Goal: Complete application form: Complete application form

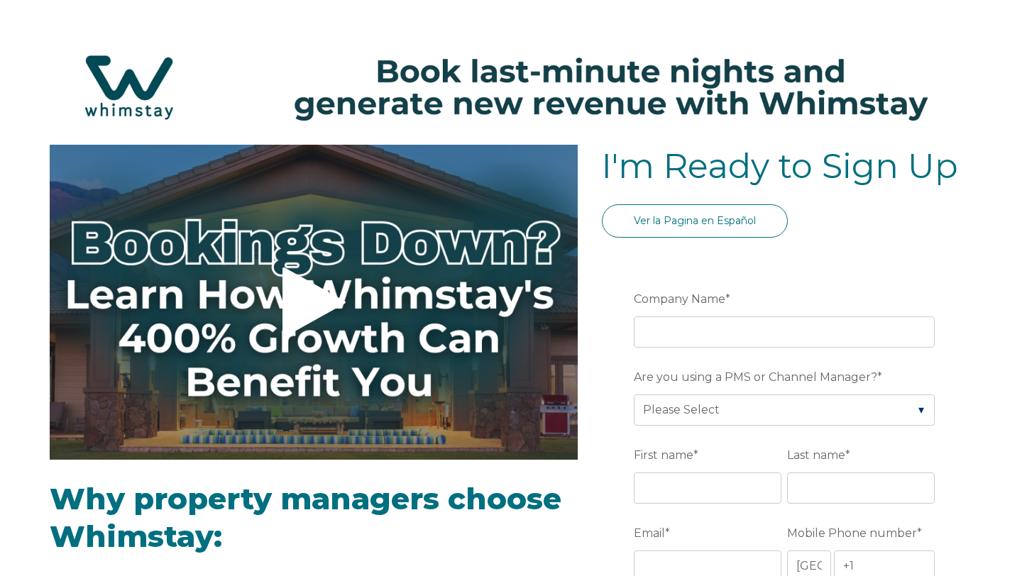
select select "US"
select select "Standard"
click at [707, 331] on input "Company Name *" at bounding box center [783, 331] width 301 height 31
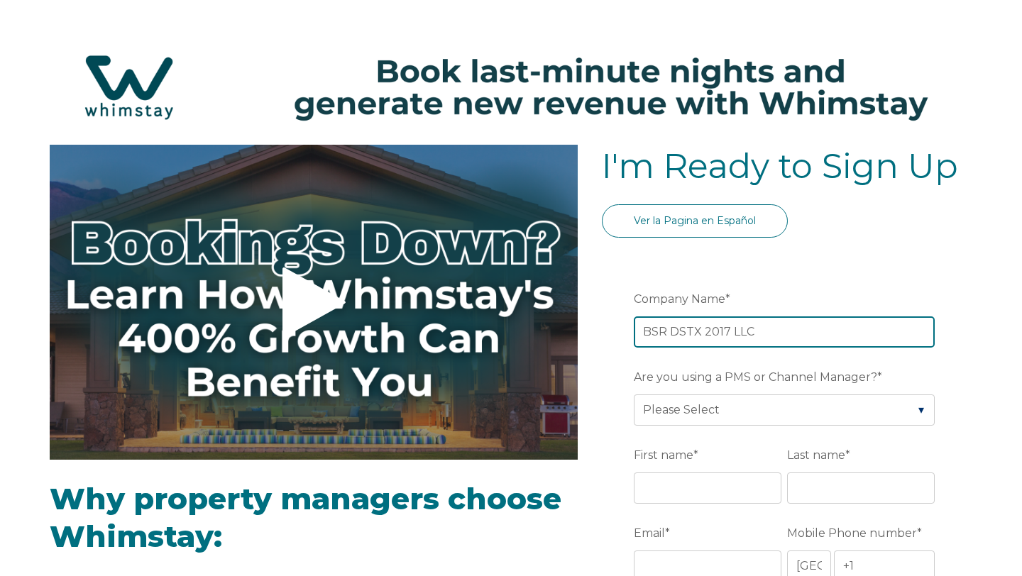
type input "BSR DSTX 2017 LLC"
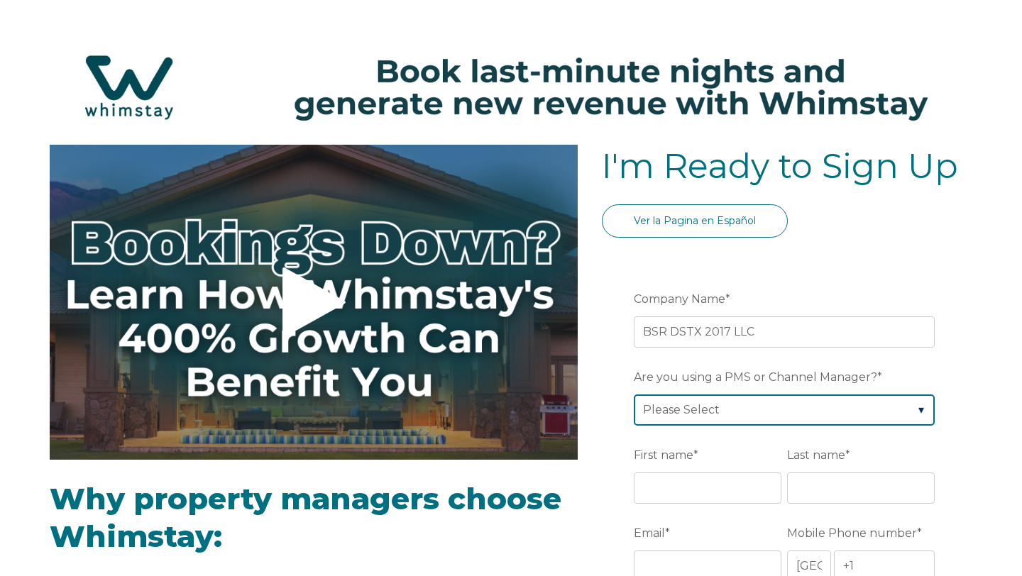
click at [820, 418] on select "Please Select Barefoot BookingPal Boost Brightside CiiRUS Escapia Guesty Hostaw…" at bounding box center [783, 409] width 301 height 31
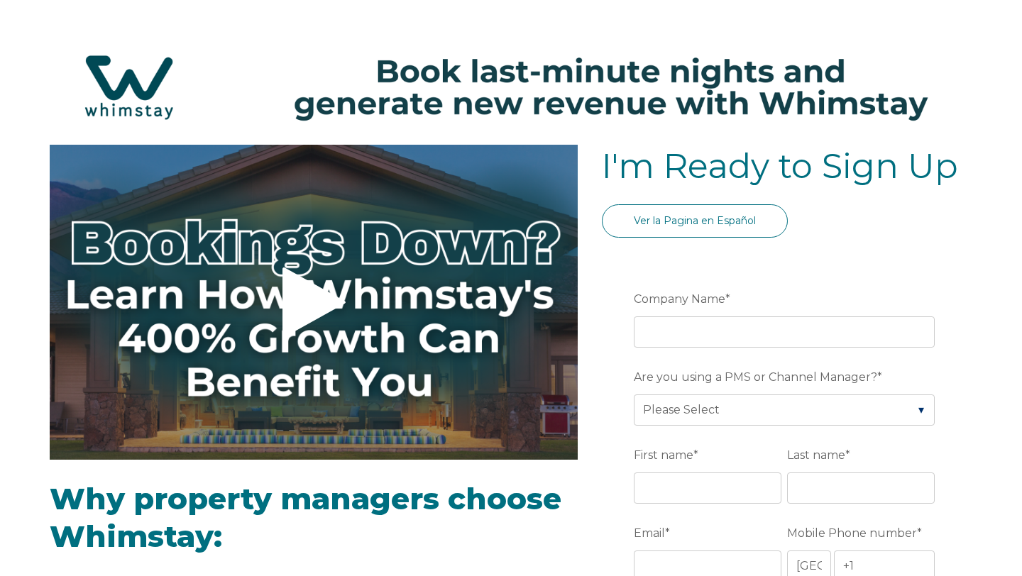
select select "US"
select select "Standard"
click at [723, 331] on input "Company Name *" at bounding box center [783, 331] width 301 height 31
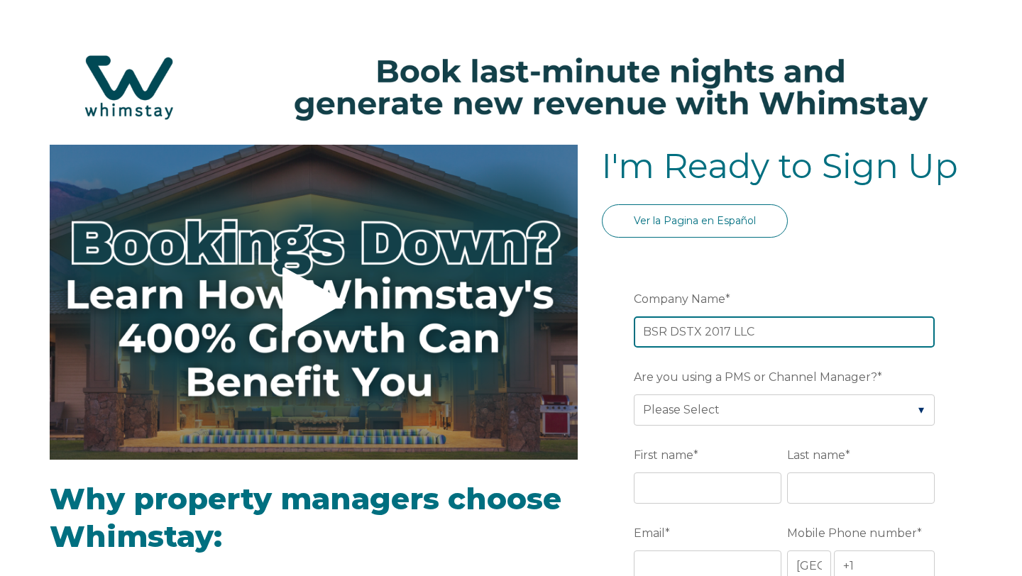
type input "BSR DSTX 2017 LLC"
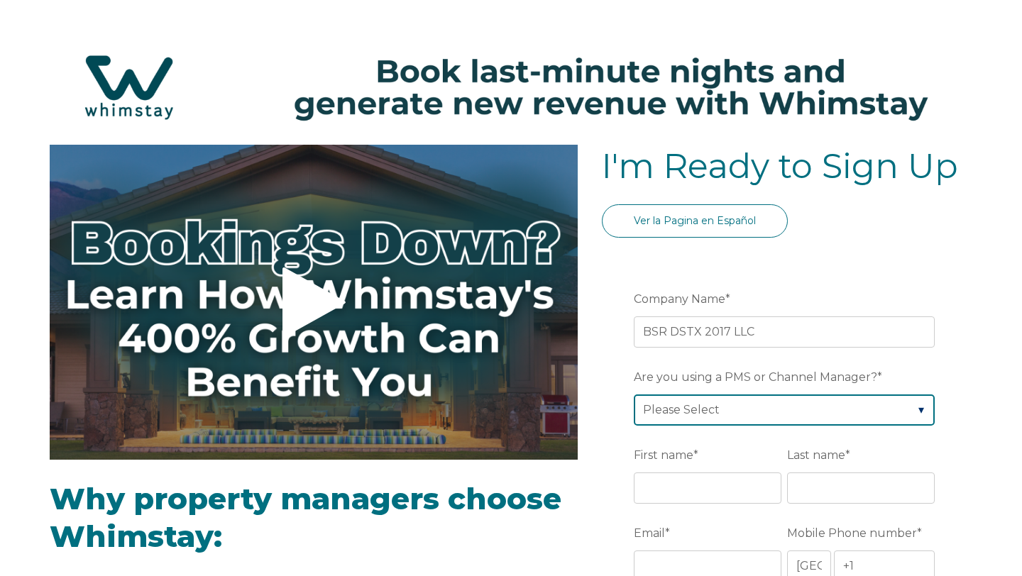
click at [755, 411] on select "Please Select Barefoot BookingPal Boost Brightside CiiRUS Escapia Guesty Hostaw…" at bounding box center [783, 409] width 301 height 31
select select "Not Listed"
click at [633, 394] on select "Please Select Barefoot BookingPal Boost Brightside CiiRUS Escapia Guesty Hostaw…" at bounding box center [783, 409] width 301 height 31
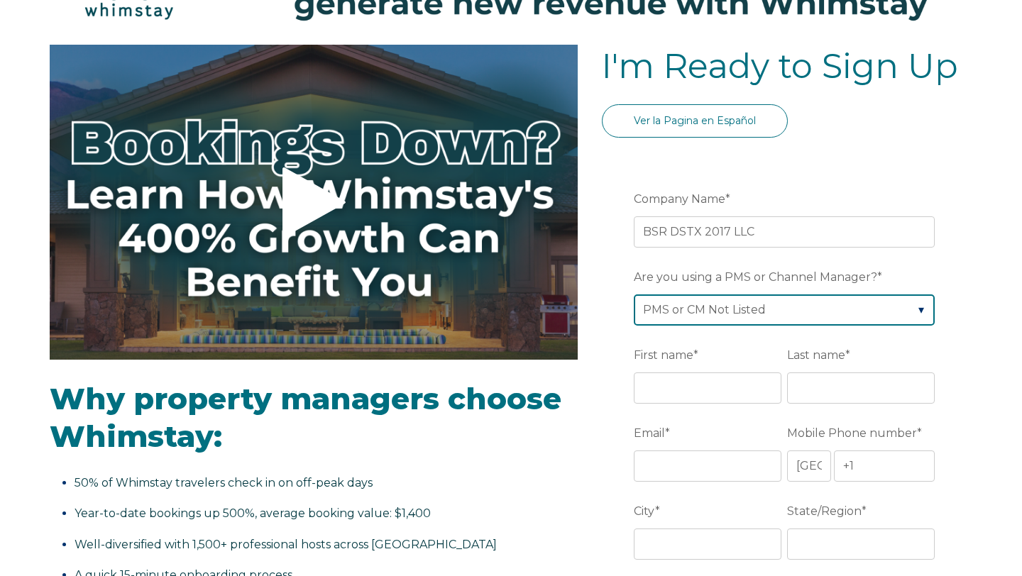
scroll to position [104, 0]
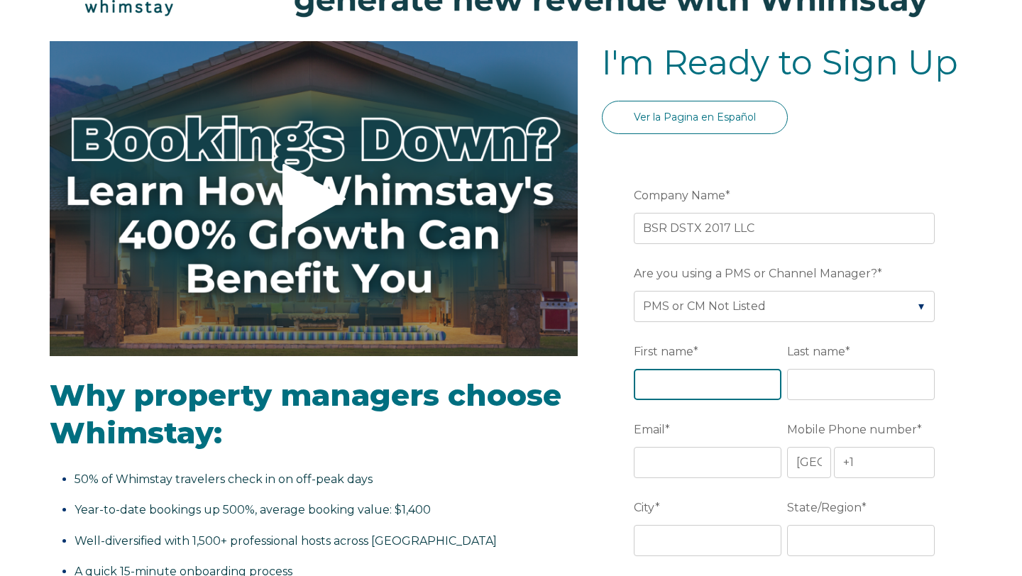
click at [705, 387] on input "First name *" at bounding box center [707, 384] width 148 height 31
type input "s"
type input "[PERSON_NAME]"
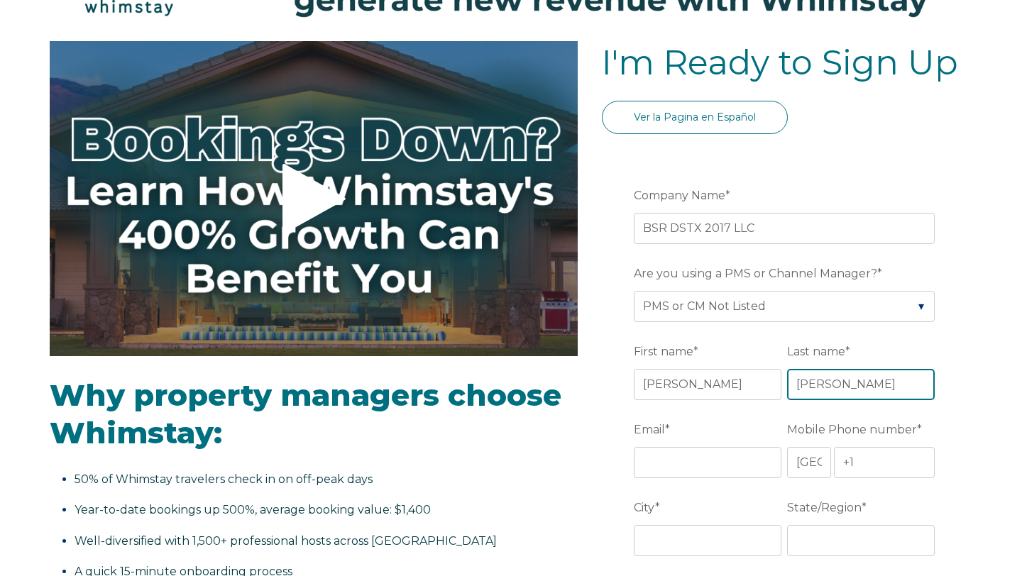
type input "[PERSON_NAME]"
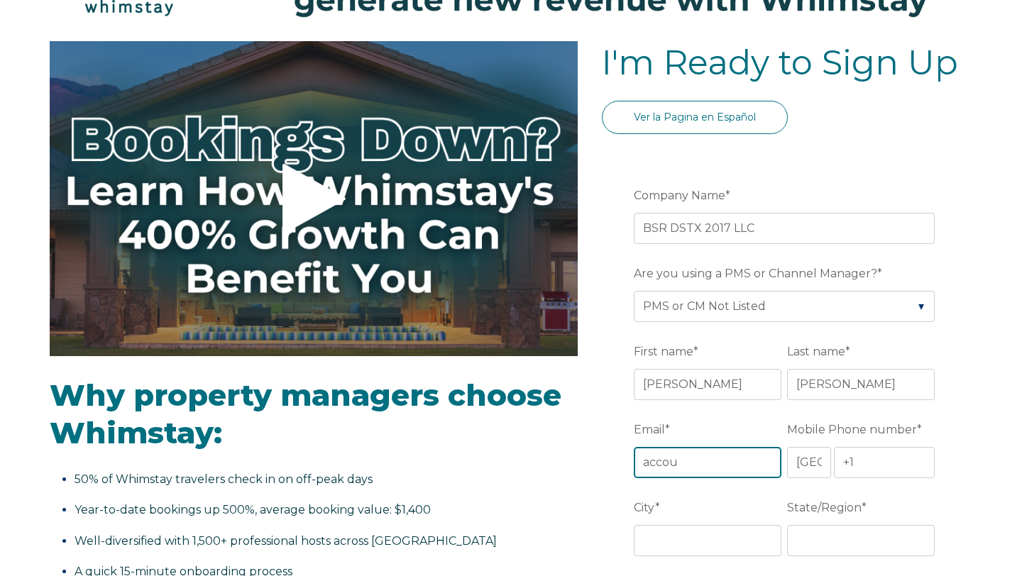
type input "[EMAIL_ADDRESS][DOMAIN_NAME]"
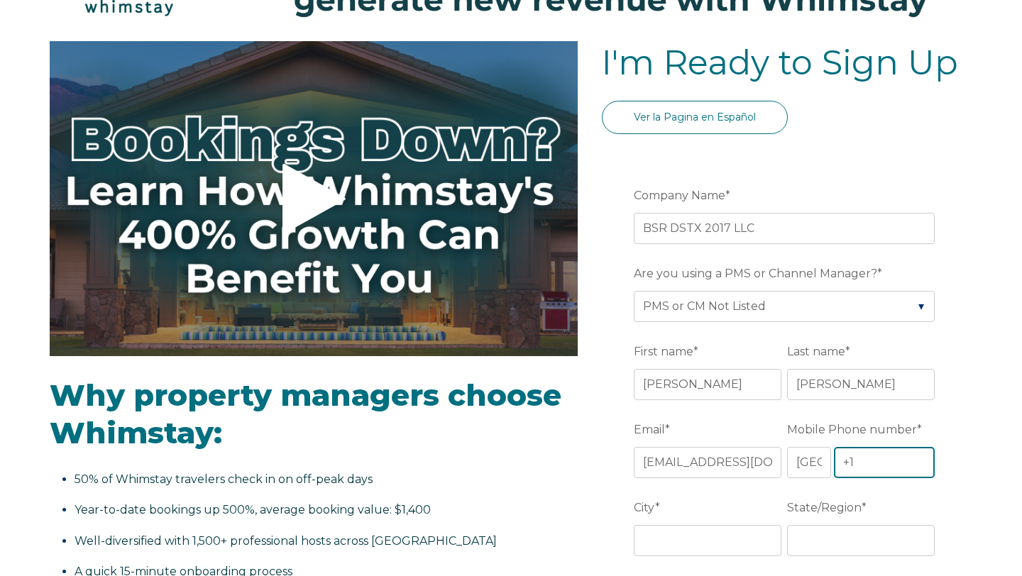
click at [883, 473] on input "+1" at bounding box center [884, 462] width 101 height 31
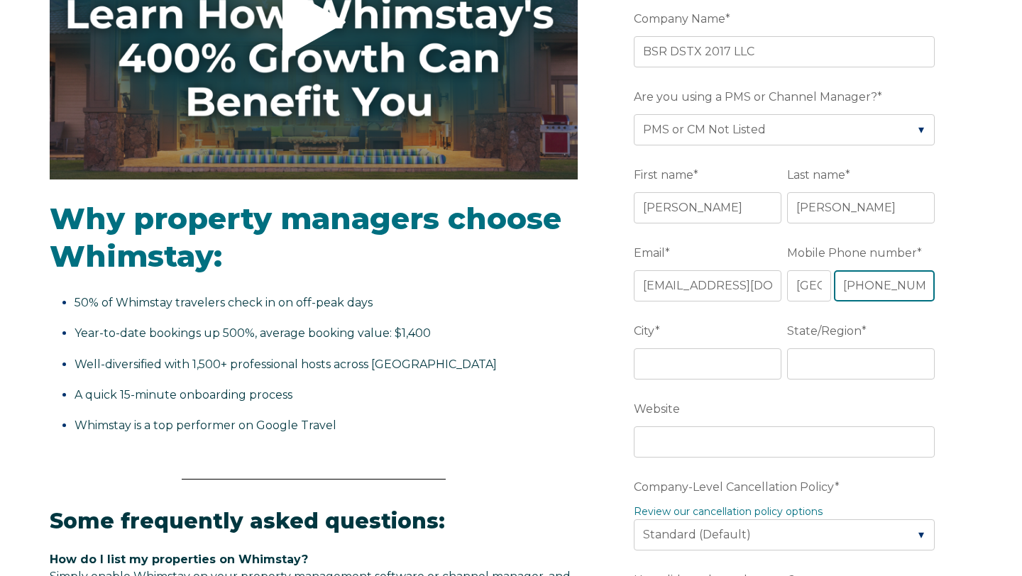
scroll to position [300, 0]
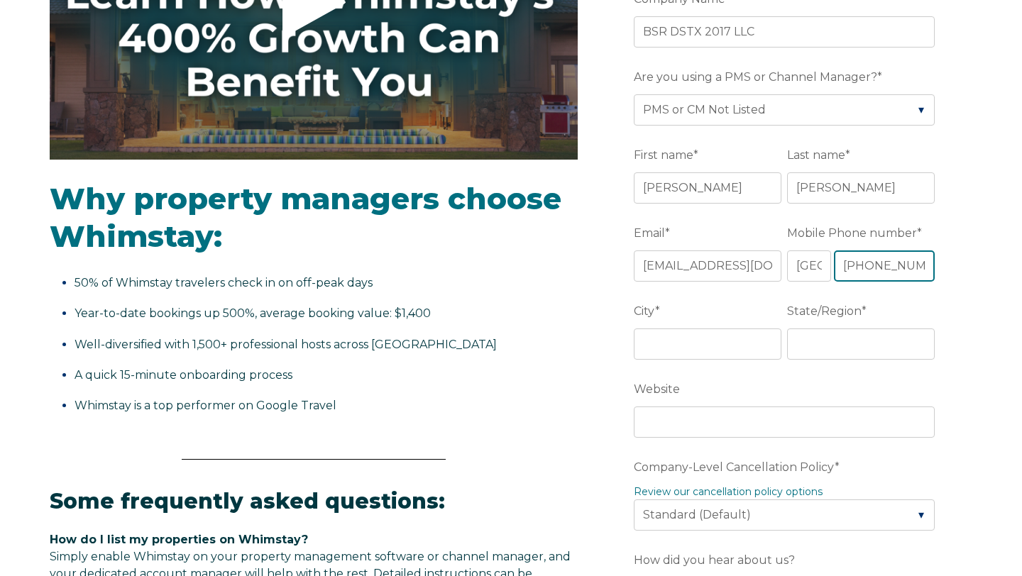
type input "+1 5124004197"
click at [736, 345] on input "City *" at bounding box center [707, 343] width 148 height 31
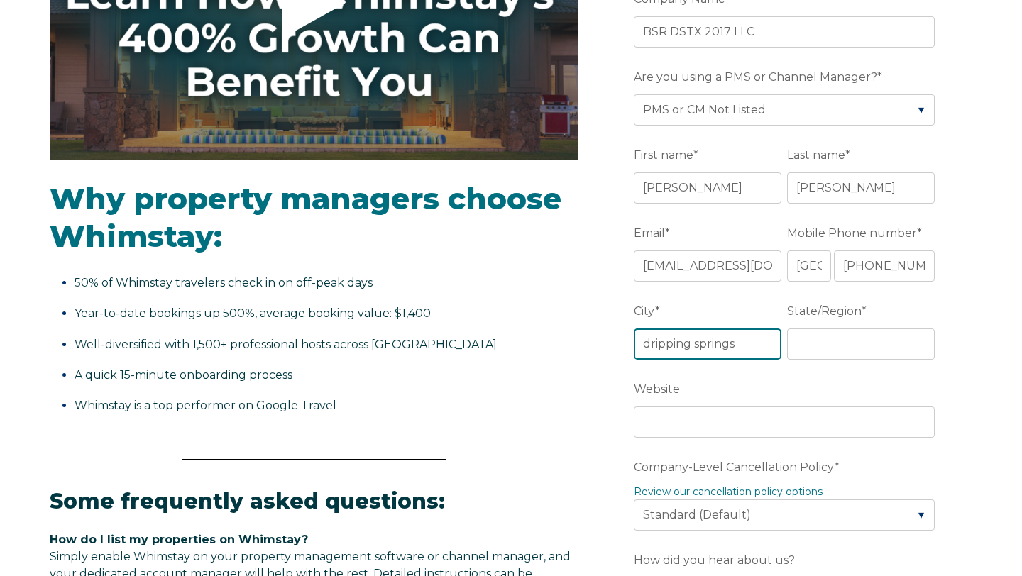
type input "dripping springs"
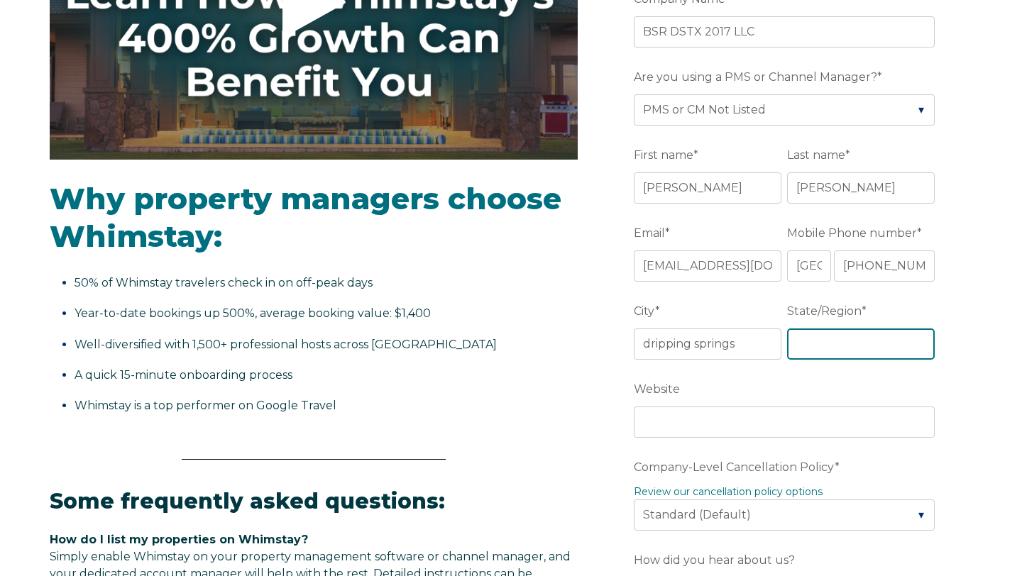
type input "y"
type input "tx"
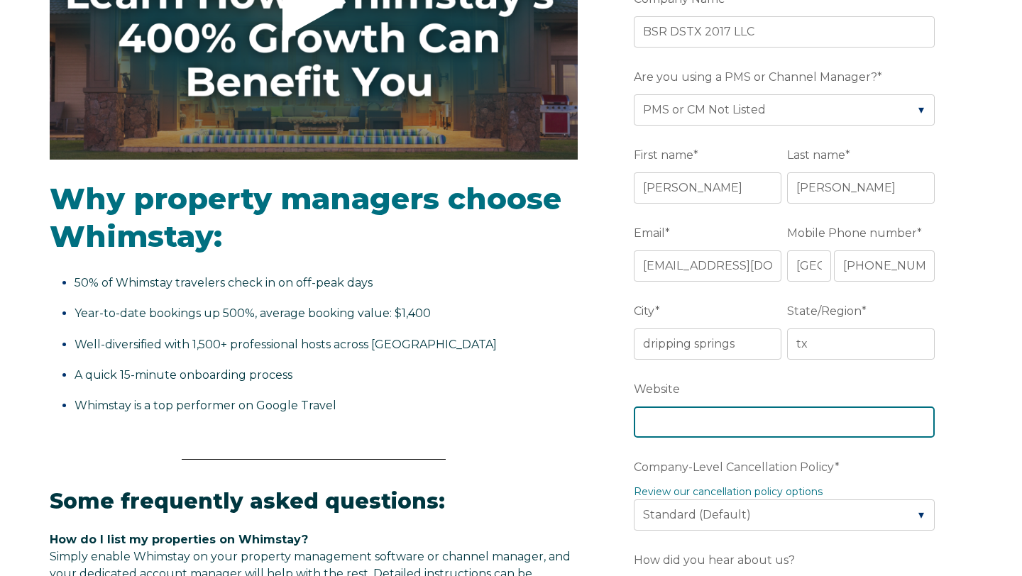
paste input "https://luckyarrowretreat.com/"
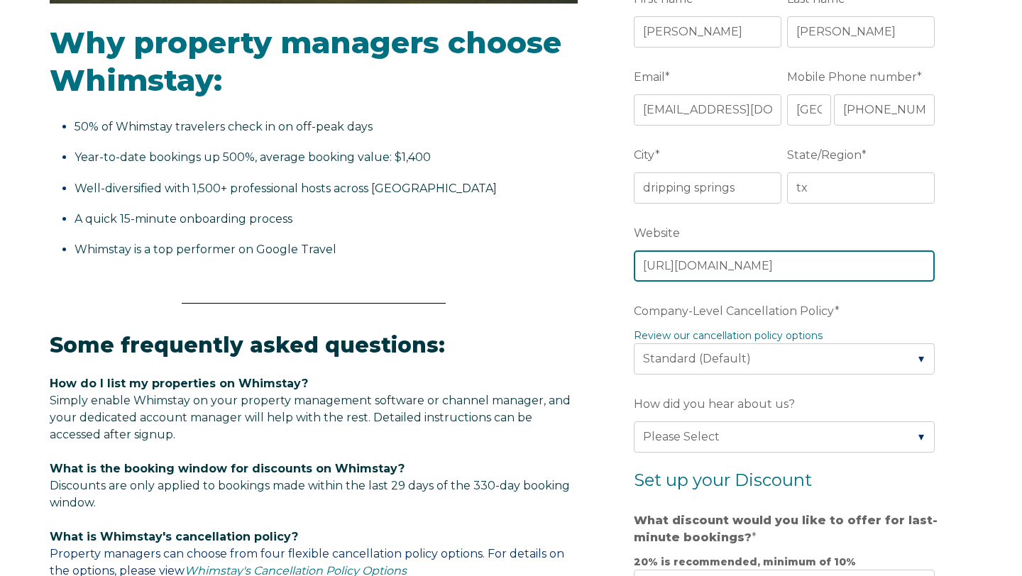
scroll to position [476, 0]
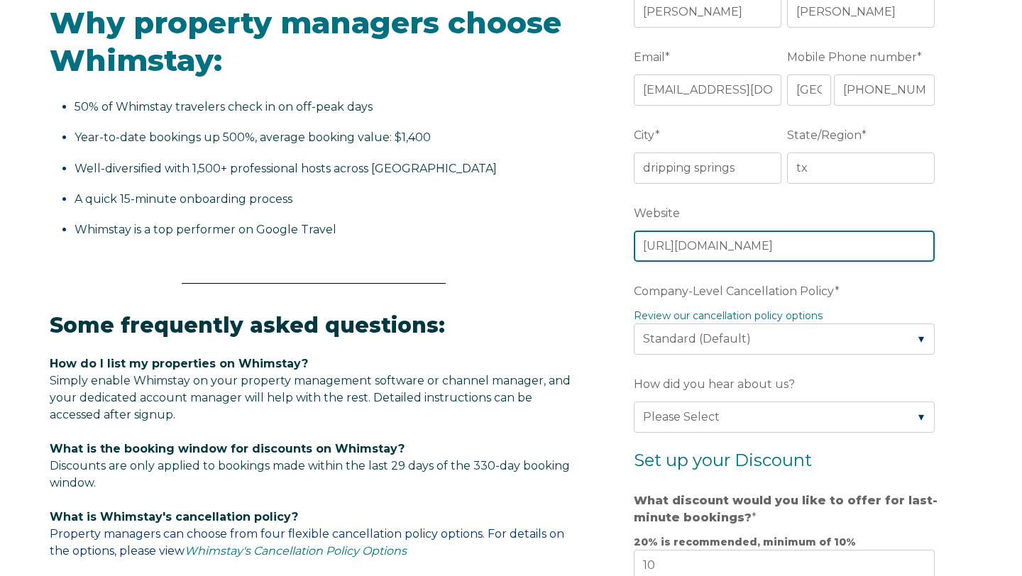
type input "https://luckyarrowretreat.com/"
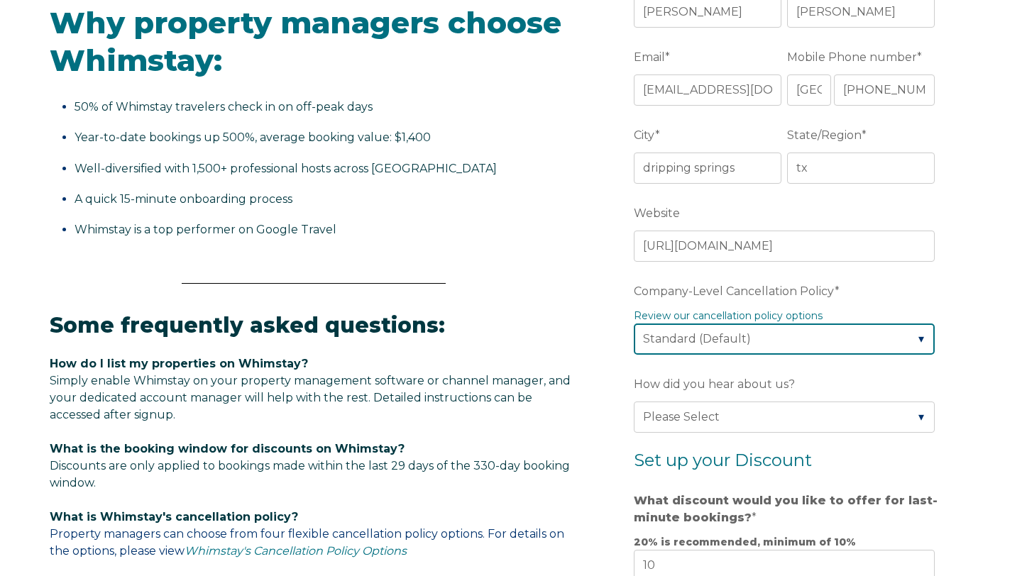
click at [751, 345] on select "Please Select Partial Standard (Default) Moderate Strict" at bounding box center [783, 338] width 301 height 31
click at [633, 323] on select "Please Select Partial Standard (Default) Moderate Strict" at bounding box center [783, 338] width 301 height 31
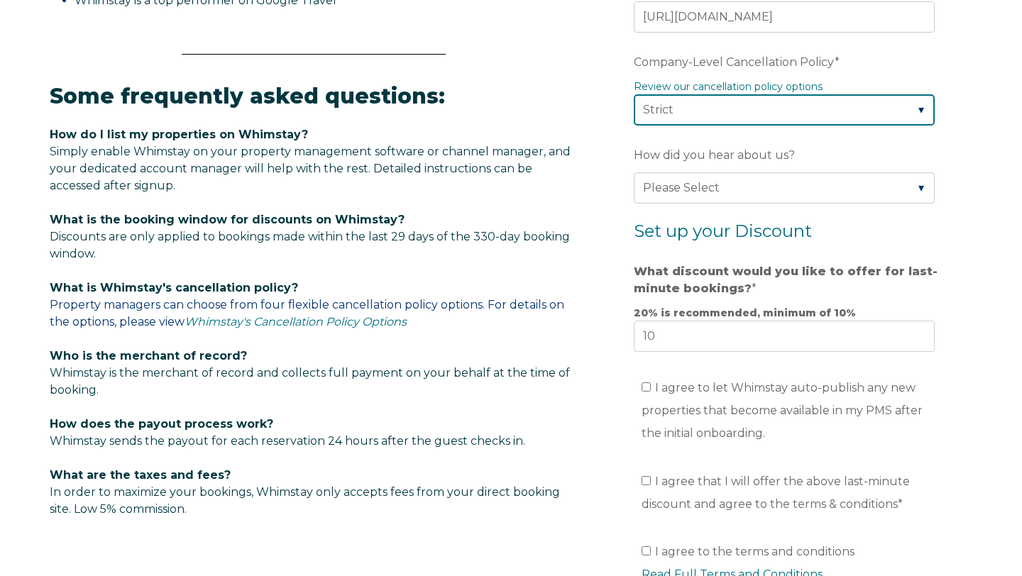
scroll to position [706, 0]
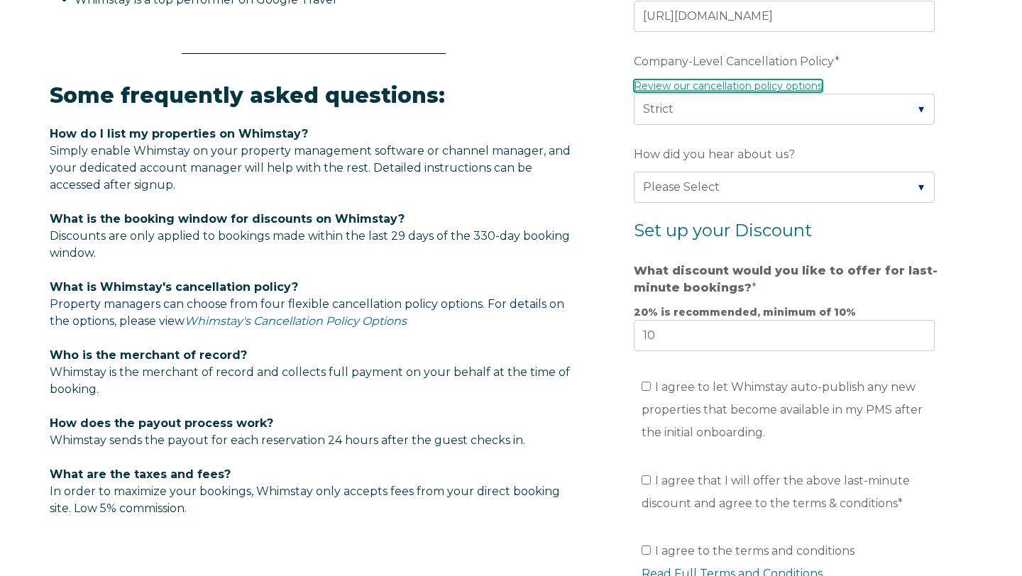
click at [729, 83] on link "Review our cancellation policy options" at bounding box center [727, 85] width 189 height 13
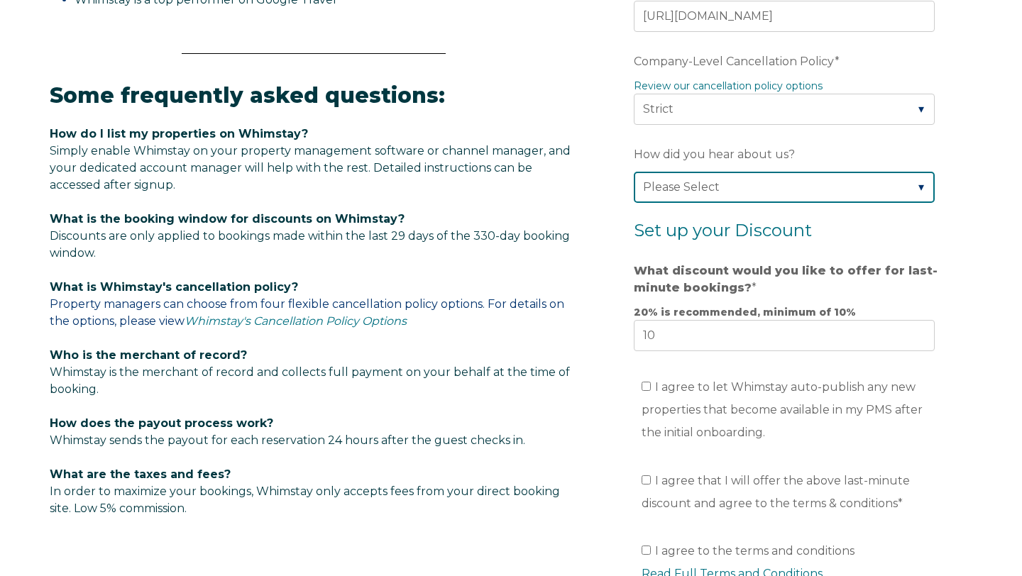
click at [714, 184] on select "Please Select Found Whimstay through a Google search Direct outreach from a Whi…" at bounding box center [783, 187] width 301 height 31
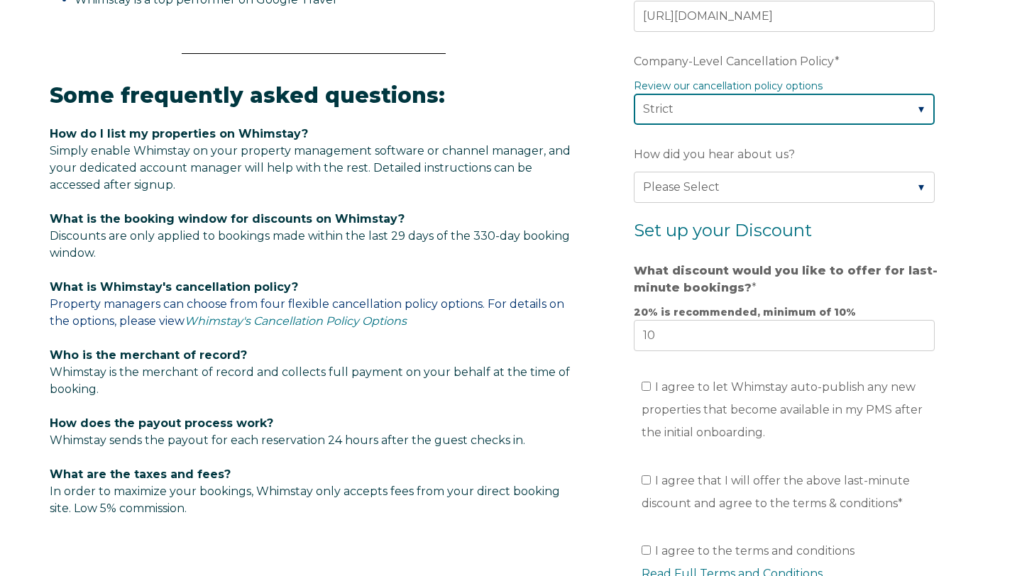
click at [712, 110] on select "Please Select Partial Standard (Default) Moderate Strict" at bounding box center [783, 109] width 301 height 31
select select "Partial"
click at [633, 94] on select "Please Select Partial Standard (Default) Moderate Strict" at bounding box center [783, 109] width 301 height 31
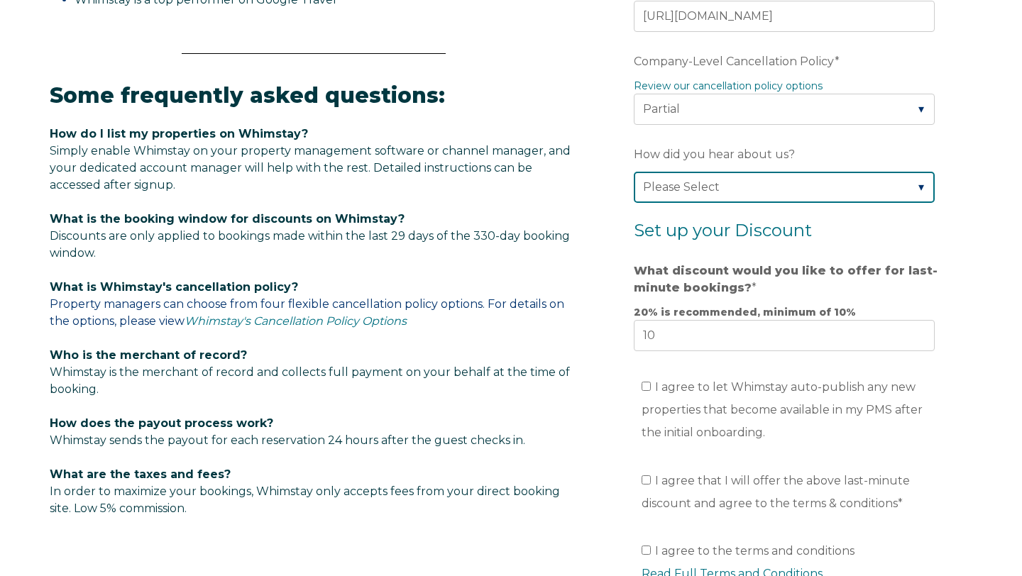
click at [718, 180] on select "Please Select Found Whimstay through a Google search Direct outreach from a Whi…" at bounding box center [783, 187] width 301 height 31
select select "Whimstay Sales"
click at [633, 172] on select "Please Select Found Whimstay through a Google search Direct outreach from a Whi…" at bounding box center [783, 187] width 301 height 31
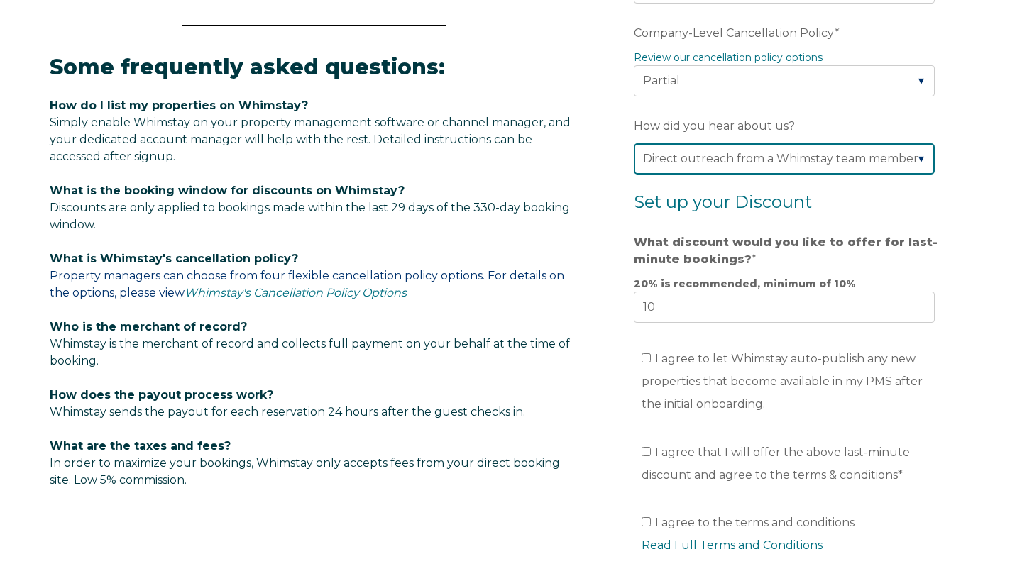
scroll to position [739, 0]
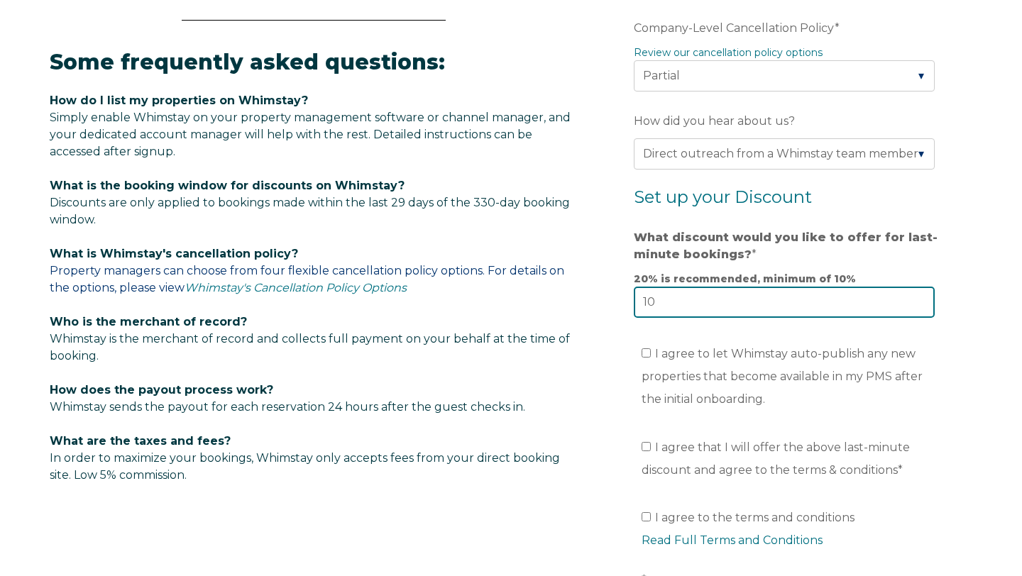
click at [723, 309] on input "10" at bounding box center [783, 302] width 301 height 31
type input "15"
click at [760, 357] on span "I agree to let Whimstay auto-publish any new properties that become available i…" at bounding box center [781, 376] width 281 height 59
click at [650, 357] on input "I agree to let Whimstay auto-publish any new properties that become available i…" at bounding box center [645, 352] width 9 height 9
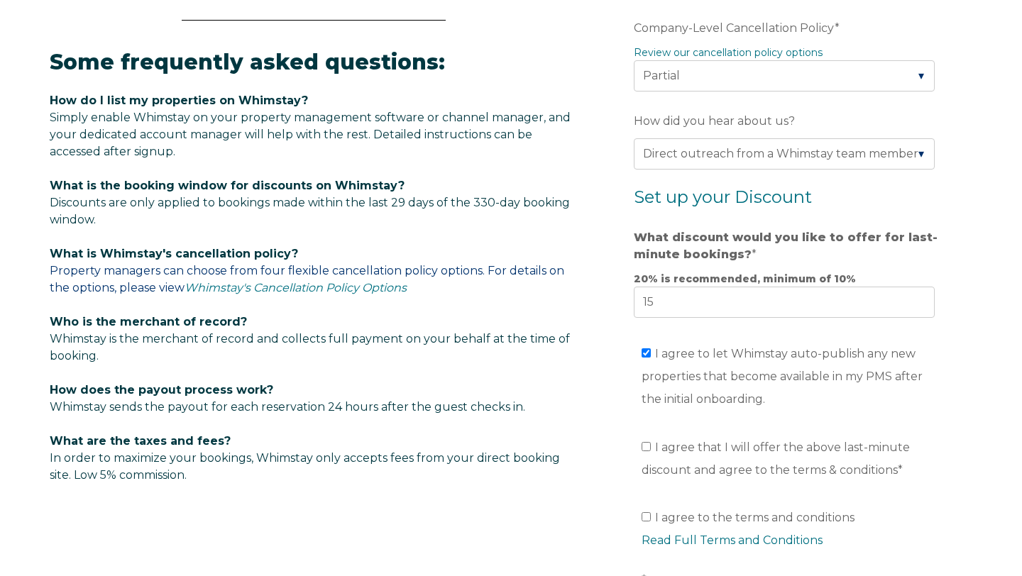
click at [755, 355] on span "I agree to let Whimstay auto-publish any new properties that become available i…" at bounding box center [781, 376] width 281 height 59
click at [650, 355] on input "I agree to let Whimstay auto-publish any new properties that become available i…" at bounding box center [645, 352] width 9 height 9
checkbox input "false"
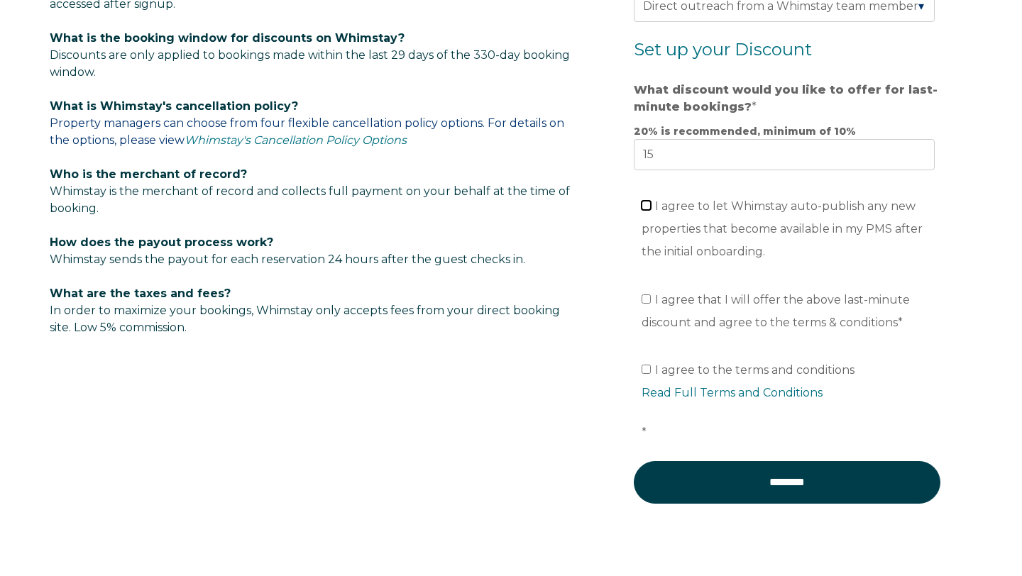
scroll to position [893, 0]
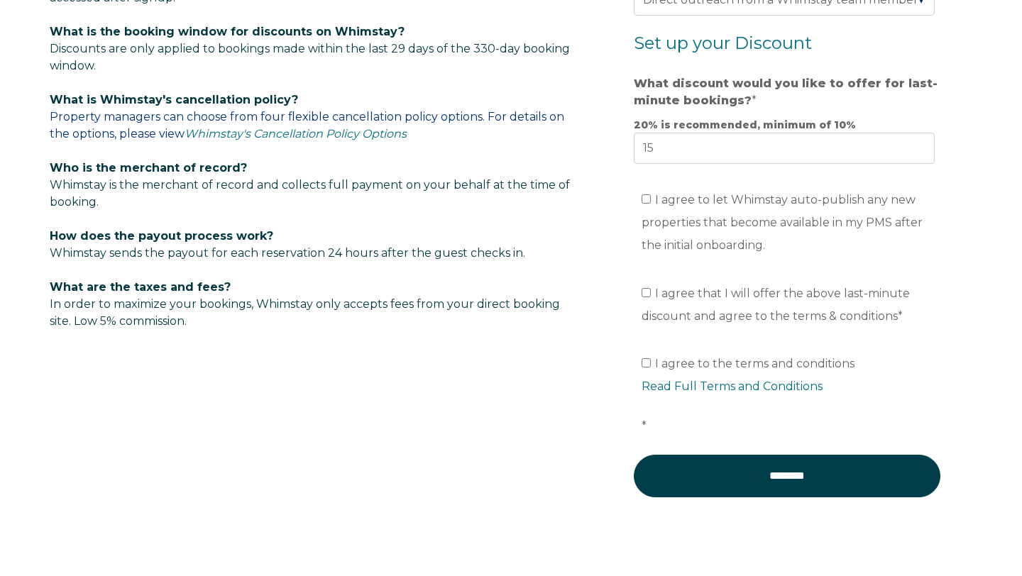
click at [790, 311] on span "I agree that I will offer the above last-minute discount and agree to the terms…" at bounding box center [775, 305] width 268 height 36
click at [650, 297] on input "I agree that I will offer the above last-minute discount and agree to the terms…" at bounding box center [645, 292] width 9 height 9
checkbox input "true"
click at [772, 368] on span "I agree to the terms and conditions Read Full Terms and Conditions *" at bounding box center [791, 395] width 301 height 76
click at [650, 367] on input "I agree to the terms and conditions Read Full Terms and Conditions *" at bounding box center [645, 362] width 9 height 9
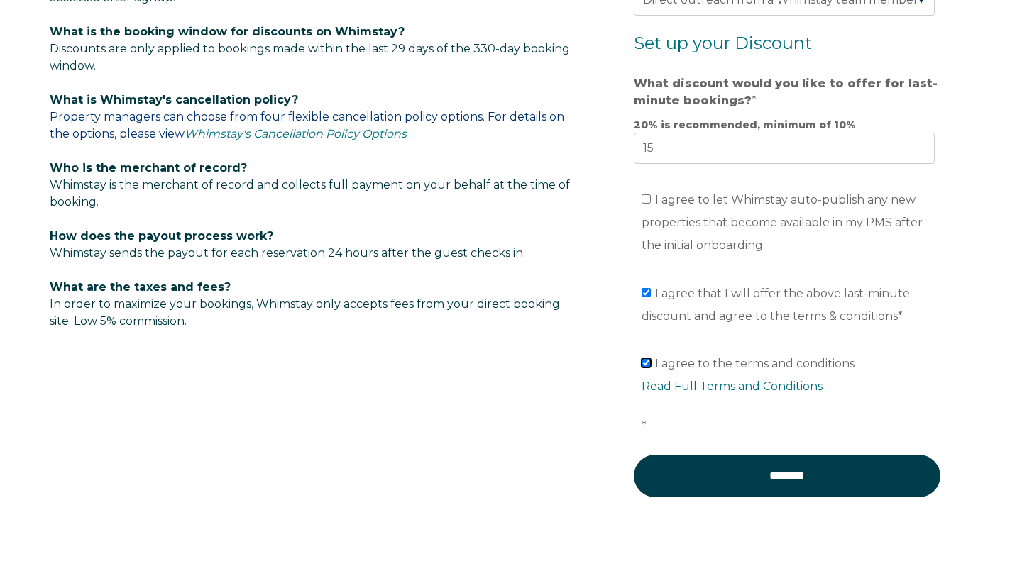
checkbox input "true"
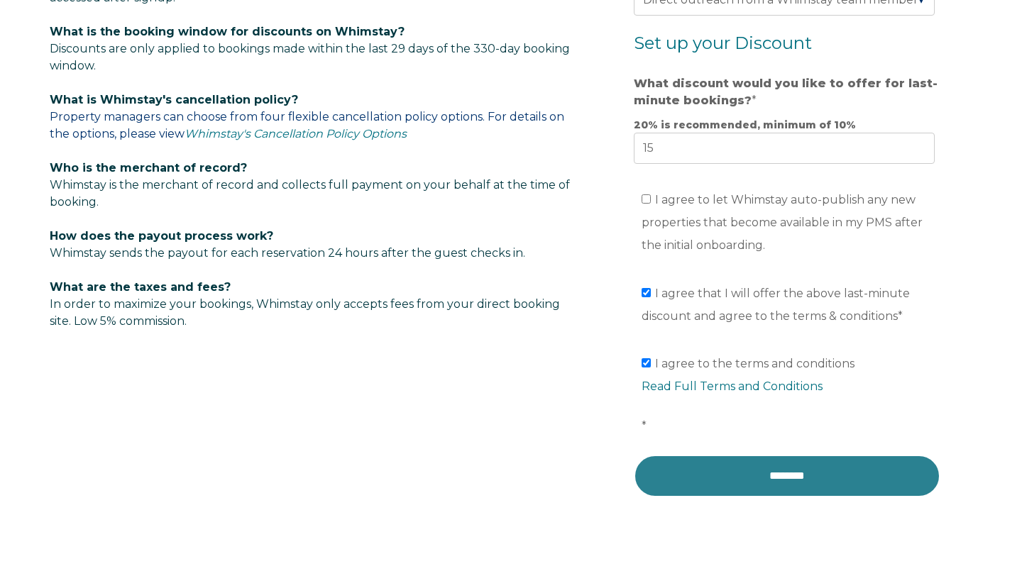
click at [763, 461] on input "********" at bounding box center [786, 476] width 306 height 43
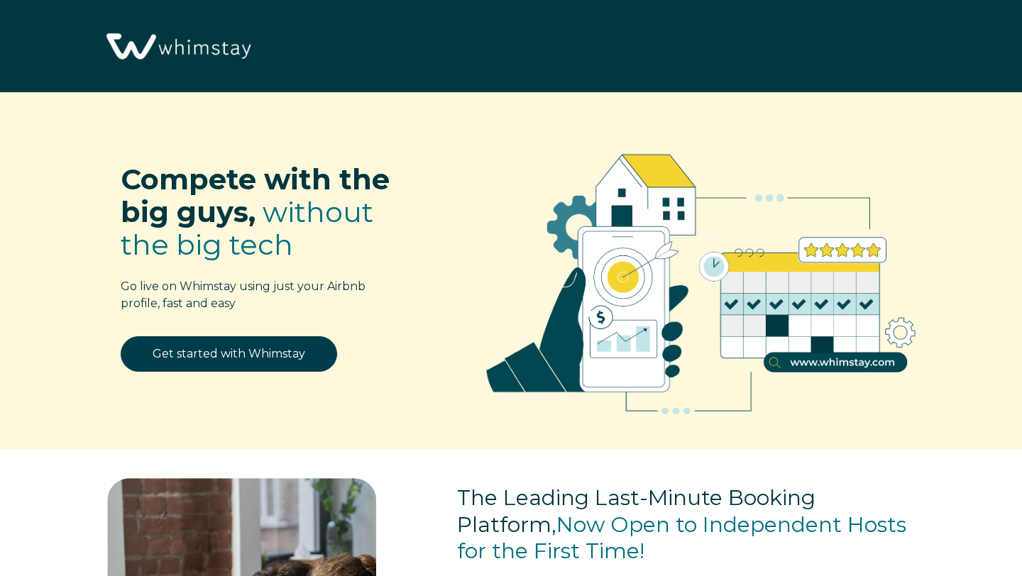
select select "US"
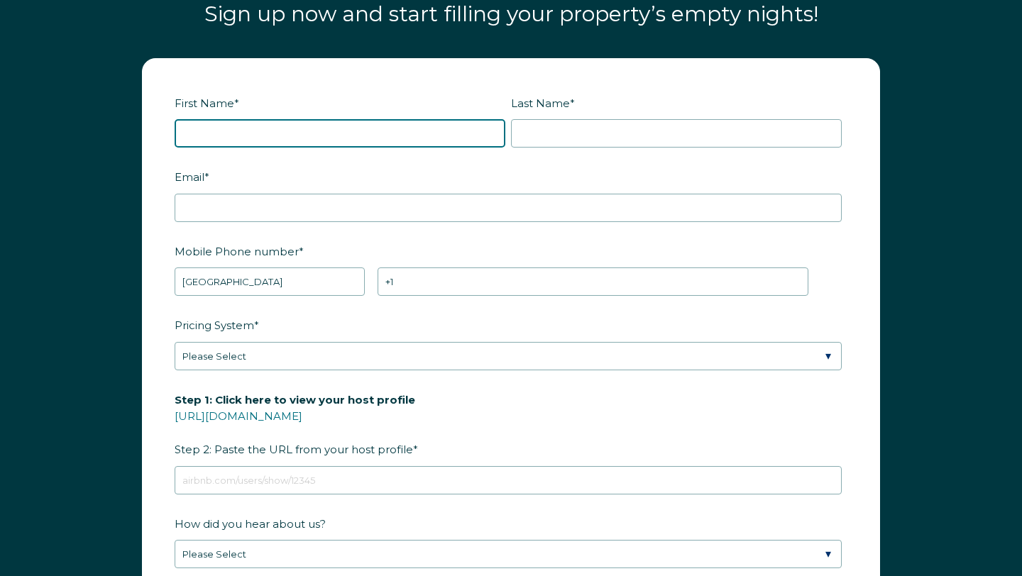
click at [369, 129] on input "First Name *" at bounding box center [340, 133] width 331 height 28
type input "[PERSON_NAME]"
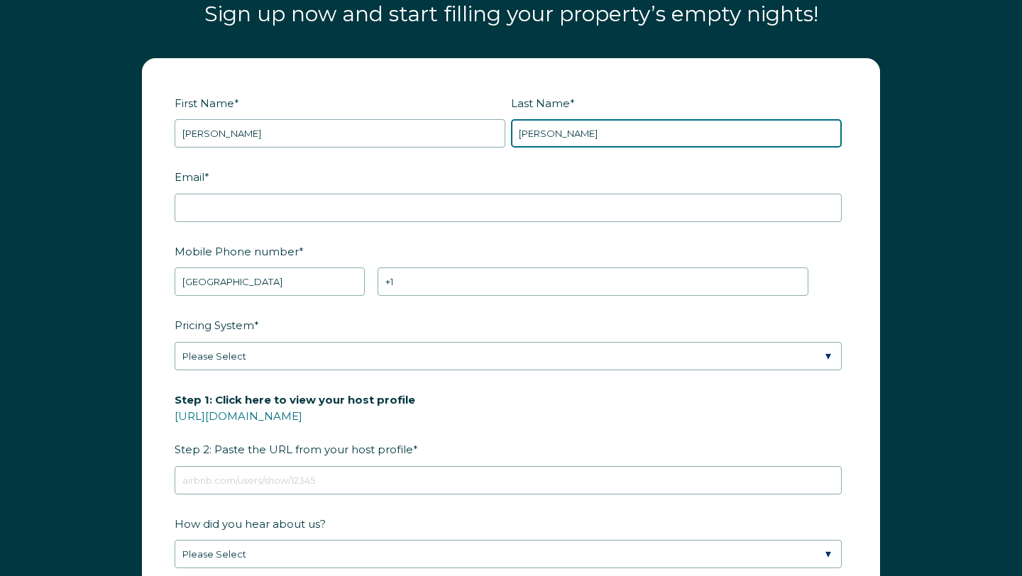
type input "[PERSON_NAME]"
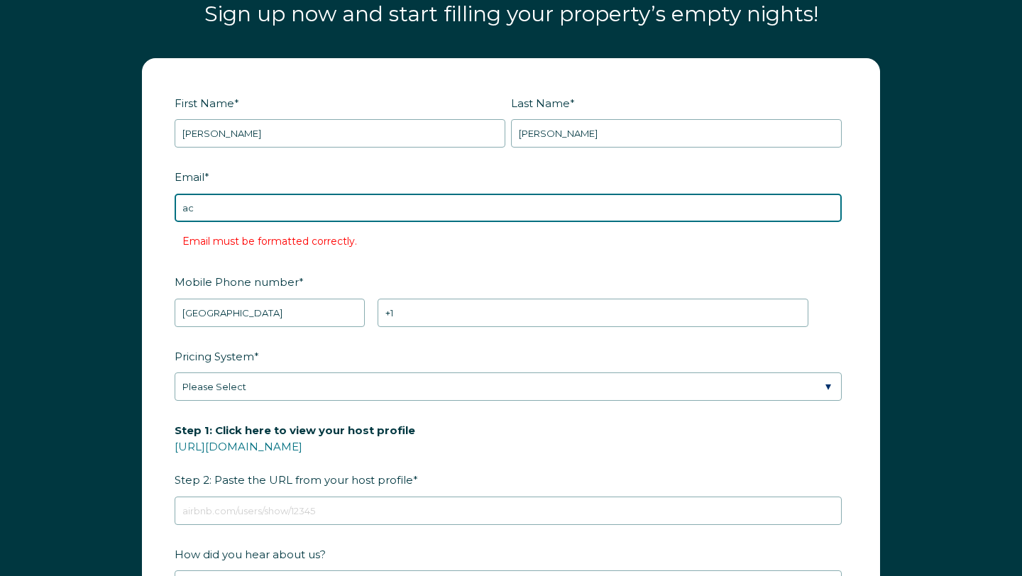
type input "[EMAIL_ADDRESS][DOMAIN_NAME]"
